Goal: Task Accomplishment & Management: Manage account settings

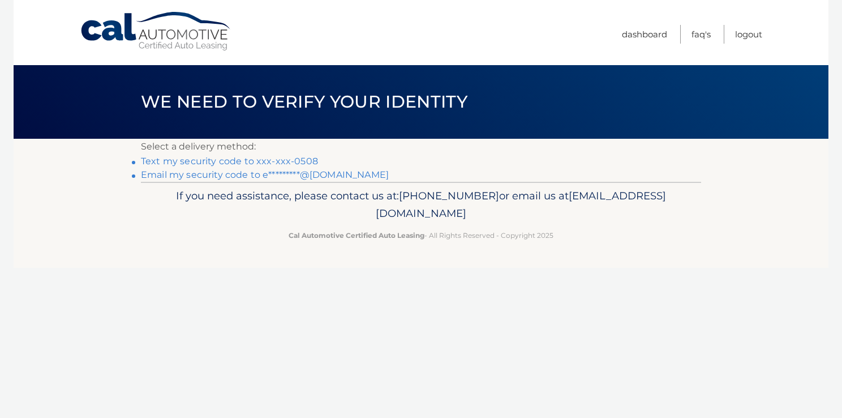
click at [161, 162] on link "Text my security code to xxx-xxx-0508" at bounding box center [229, 161] width 177 height 11
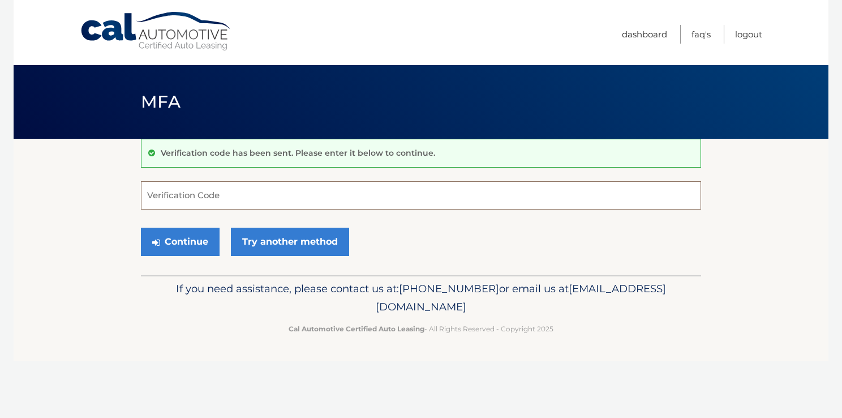
click at [202, 198] on input "Verification Code" at bounding box center [421, 195] width 561 height 28
type input "917473"
click at [172, 233] on button "Continue" at bounding box center [180, 242] width 79 height 28
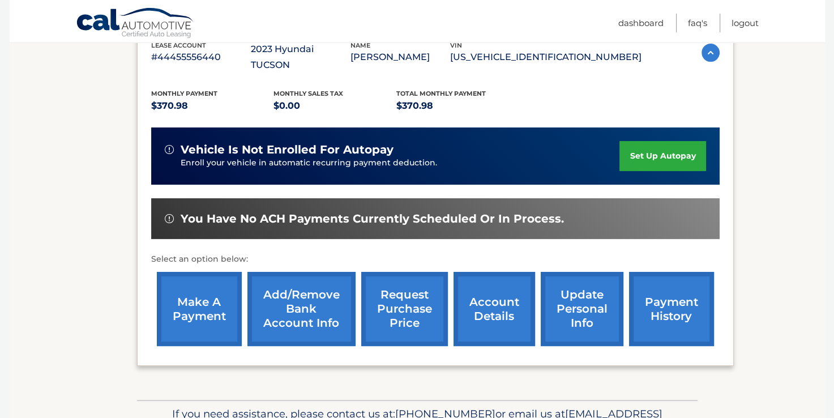
scroll to position [267, 0]
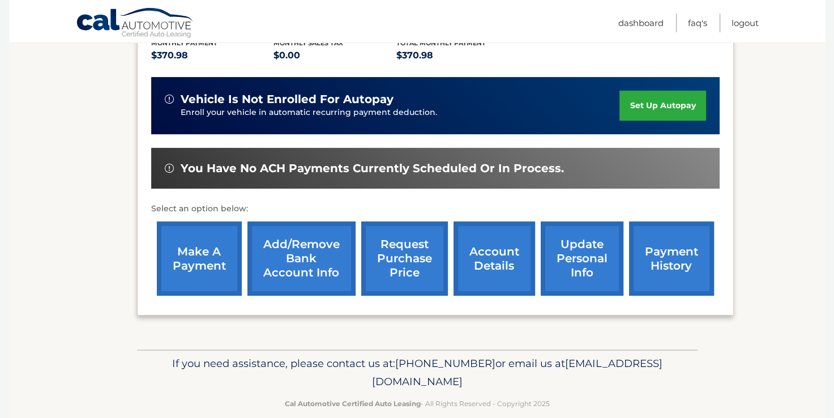
click at [683, 253] on link "payment history" at bounding box center [671, 258] width 85 height 74
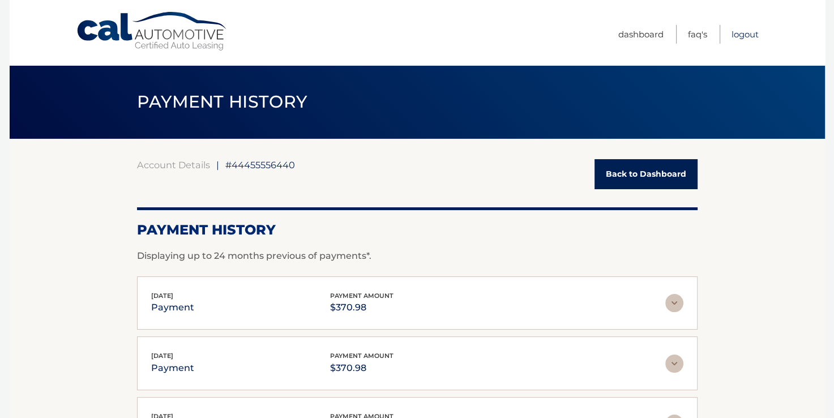
click at [736, 33] on link "Logout" at bounding box center [745, 34] width 27 height 19
